Goal: Task Accomplishment & Management: Manage account settings

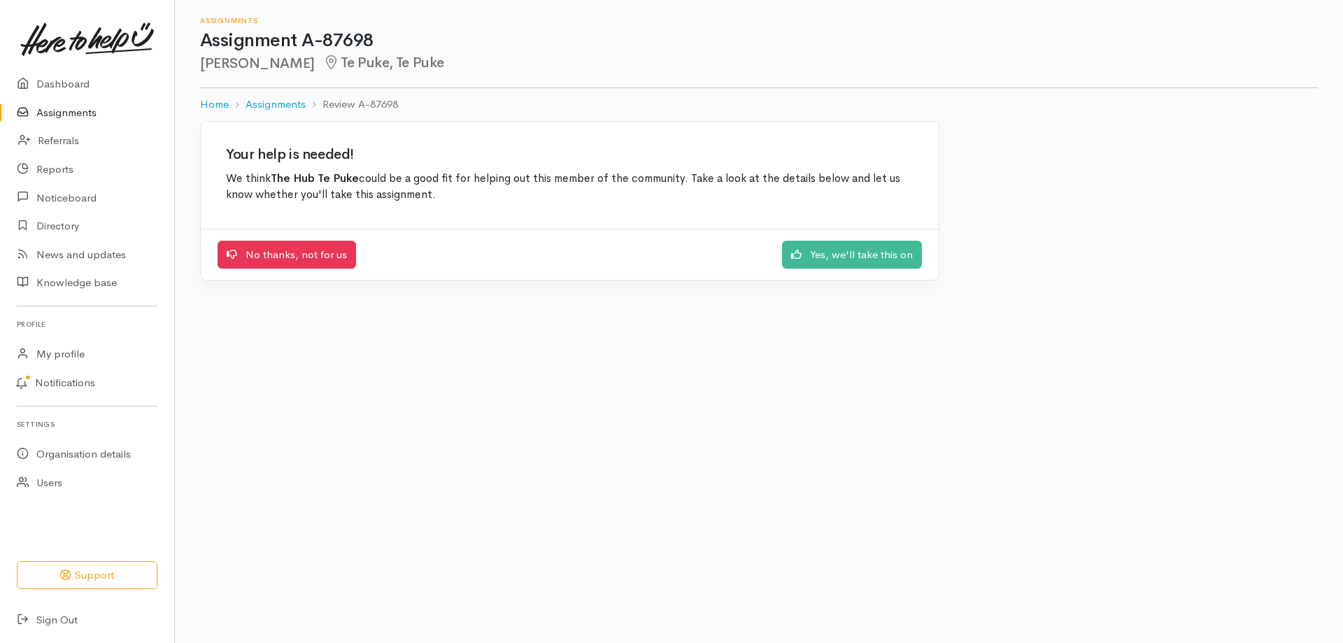
click at [883, 252] on link "Yes, we'll take this on" at bounding box center [852, 255] width 140 height 29
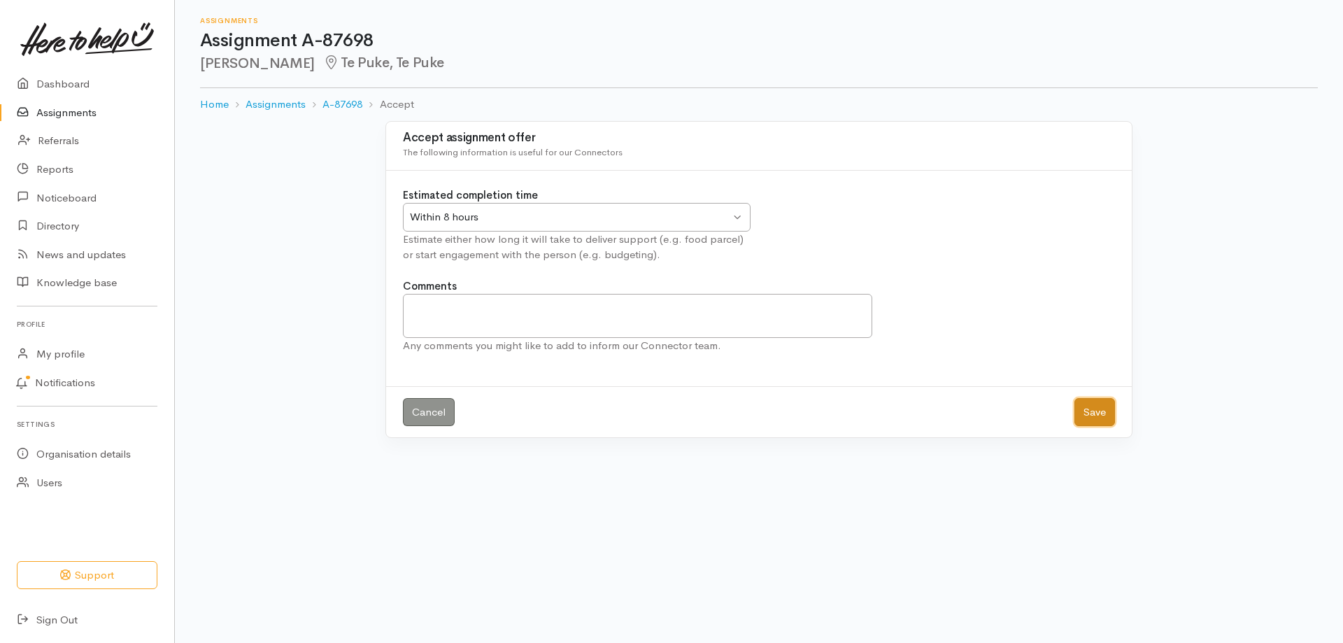
click at [1091, 409] on button "Save" at bounding box center [1094, 412] width 41 height 29
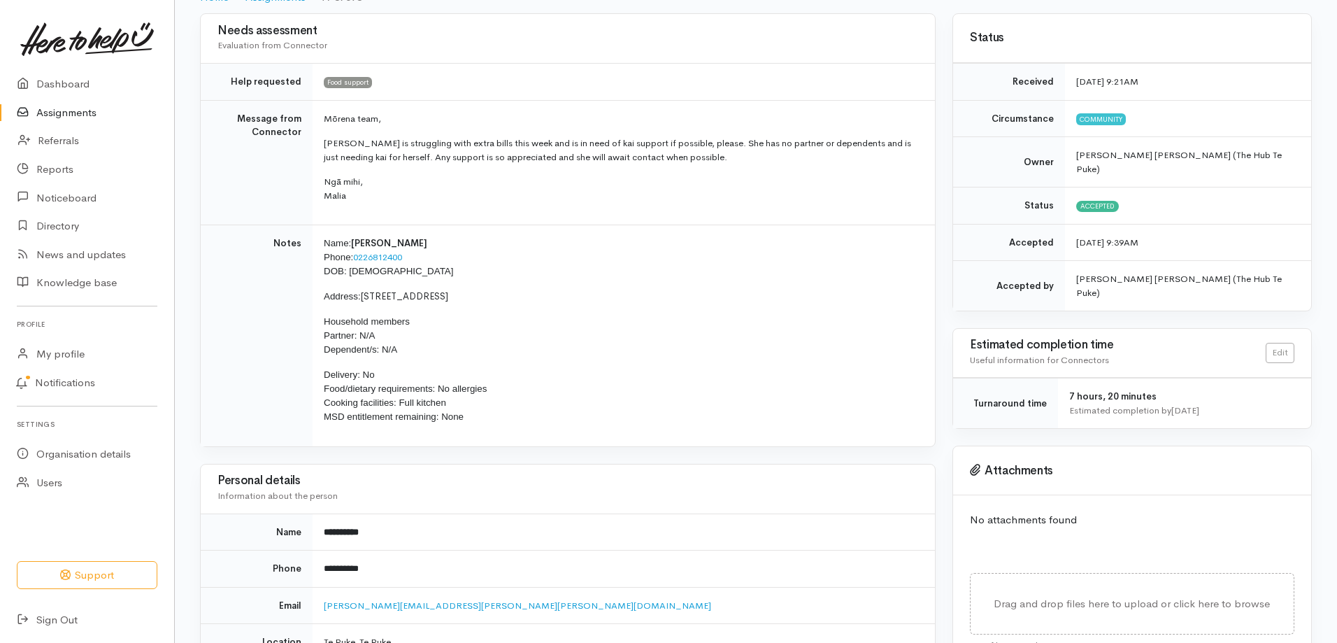
scroll to position [140, 0]
